Goal: Navigation & Orientation: Find specific page/section

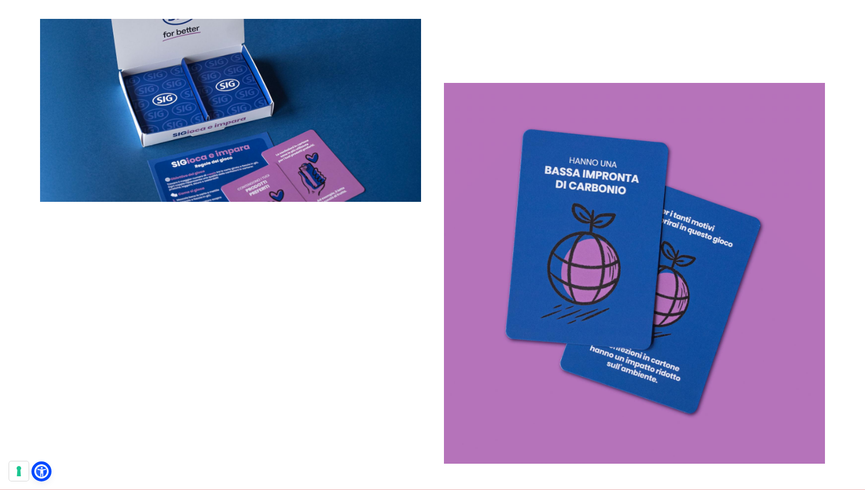
scroll to position [1935, 0]
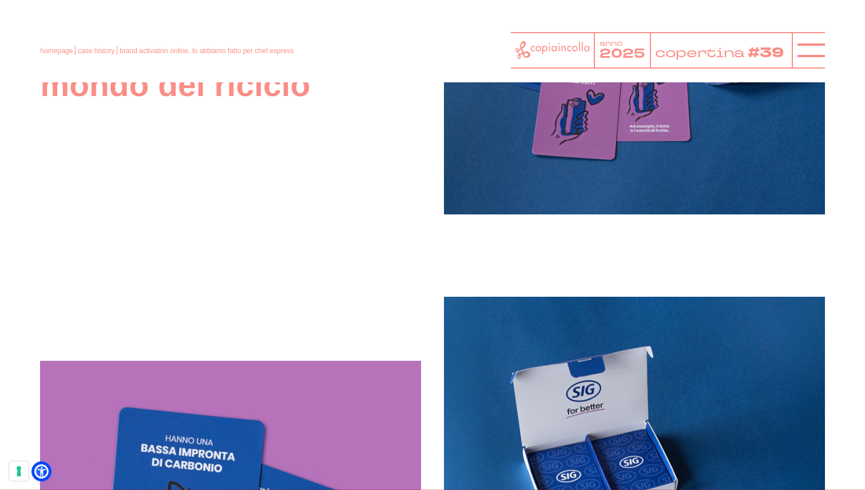
scroll to position [1445, 0]
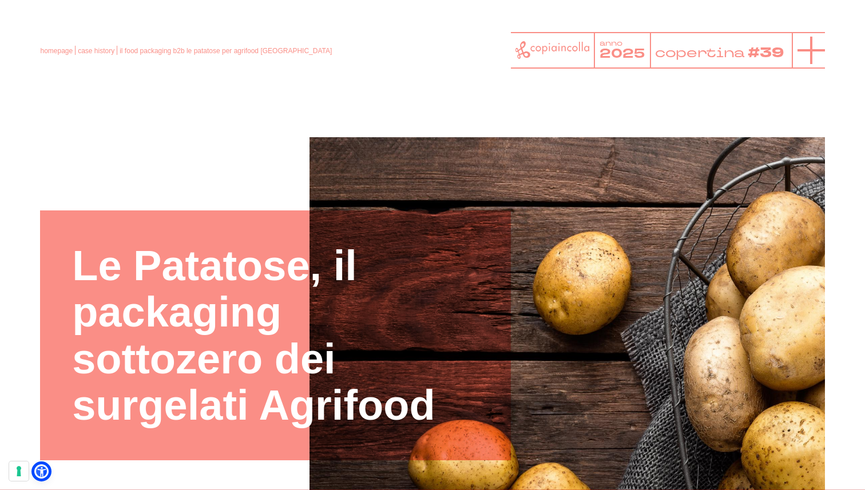
click at [815, 53] on icon at bounding box center [811, 50] width 27 height 27
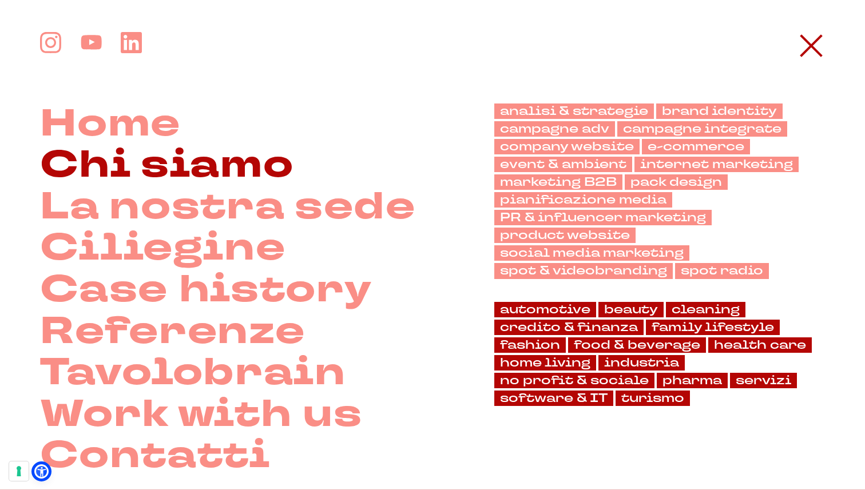
click at [227, 168] on link "Chi siamo" at bounding box center [166, 166] width 253 height 42
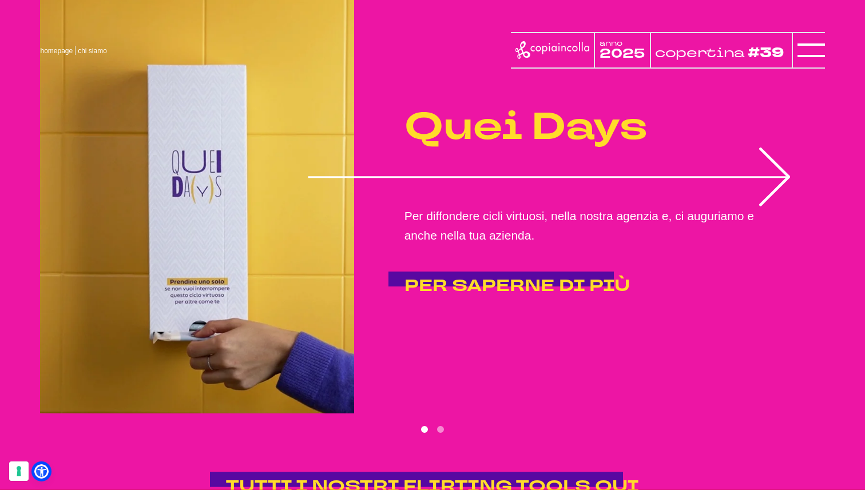
scroll to position [2156, 0]
click at [770, 176] on icon "1 of 2" at bounding box center [549, 177] width 483 height 59
click at [441, 428] on button "Go to slide 2" at bounding box center [440, 429] width 7 height 7
